Goal: Find specific page/section

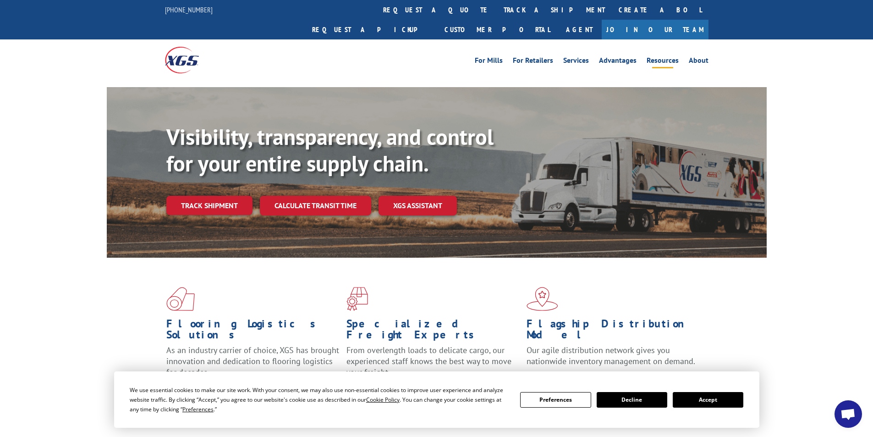
click at [649, 57] on link "Resources" at bounding box center [663, 62] width 32 height 10
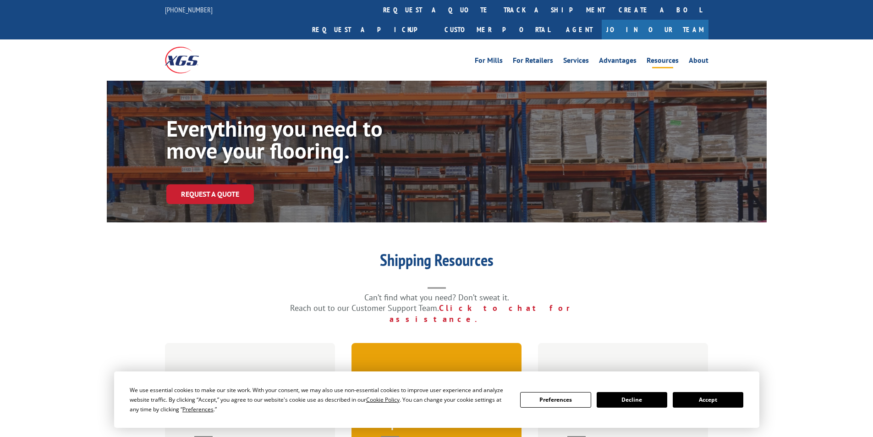
scroll to position [183, 0]
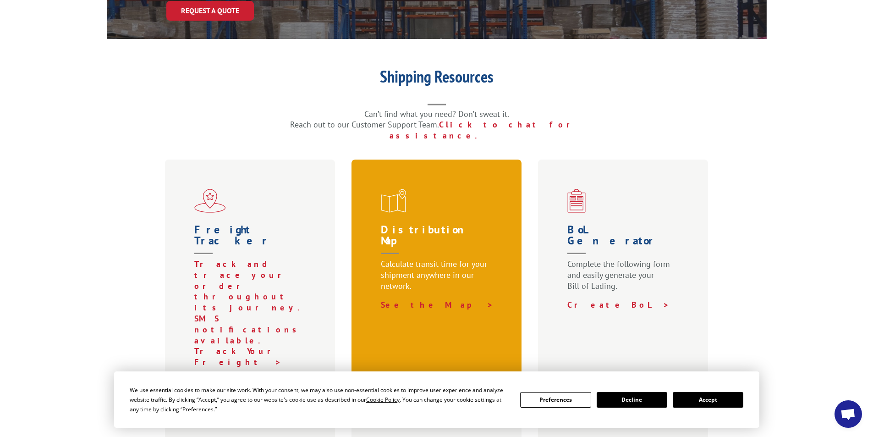
click at [425, 259] on p "Calculate transit time for your shipment anywhere in our network." at bounding box center [439, 279] width 116 height 41
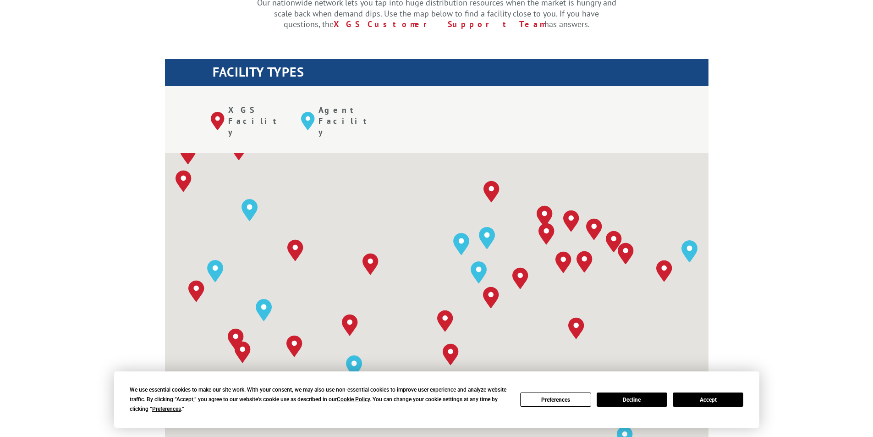
scroll to position [321, 0]
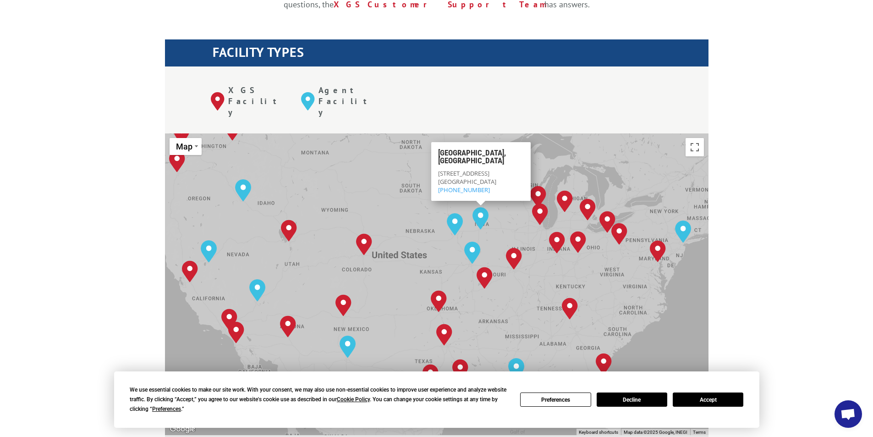
drag, startPoint x: 501, startPoint y: 137, endPoint x: 437, endPoint y: 124, distance: 65.5
click at [437, 142] on div "[GEOGRAPHIC_DATA][STREET_ADDRESS] (844)947-7447" at bounding box center [480, 171] width 99 height 59
copy div "[STREET_ADDRESS]"
